Goal: Check status: Check status

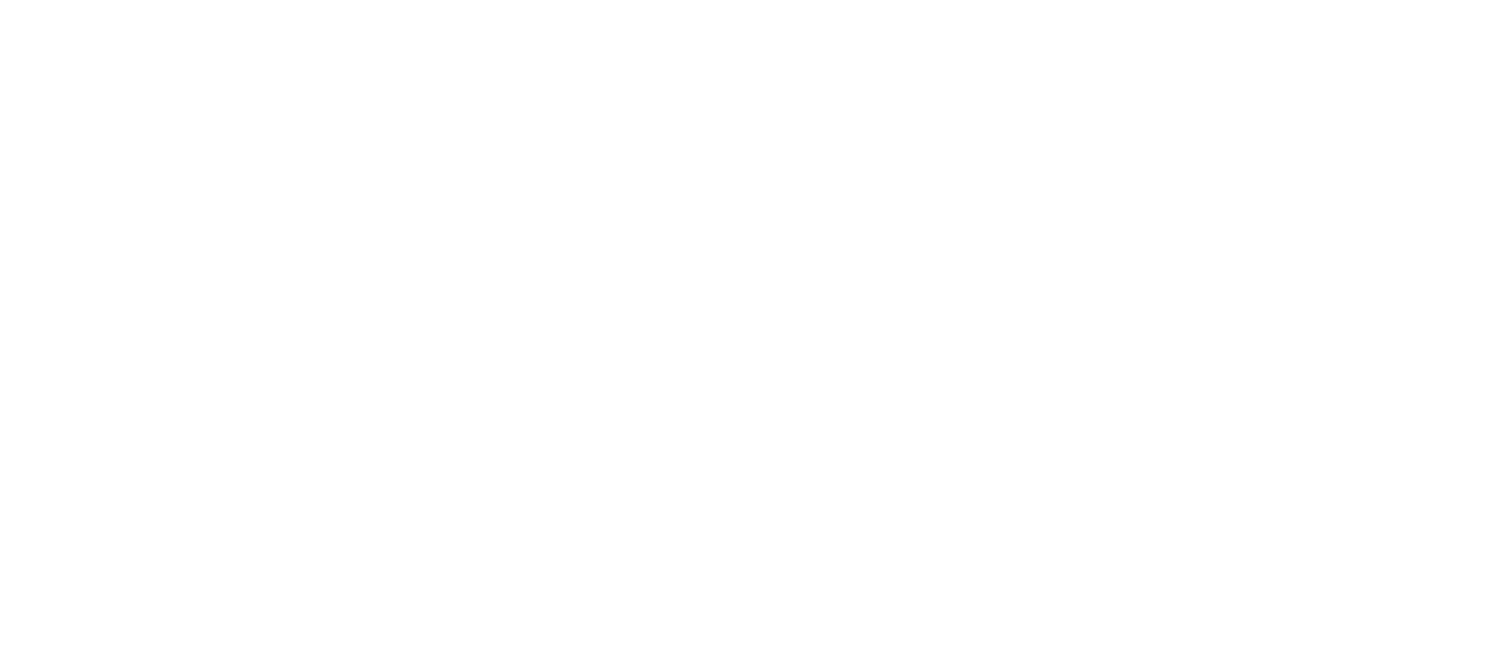
drag, startPoint x: 0, startPoint y: 0, endPoint x: 757, endPoint y: 291, distance: 810.6
click at [757, 0] on html at bounding box center [755, 0] width 1510 height 0
